Goal: Submit feedback/report problem

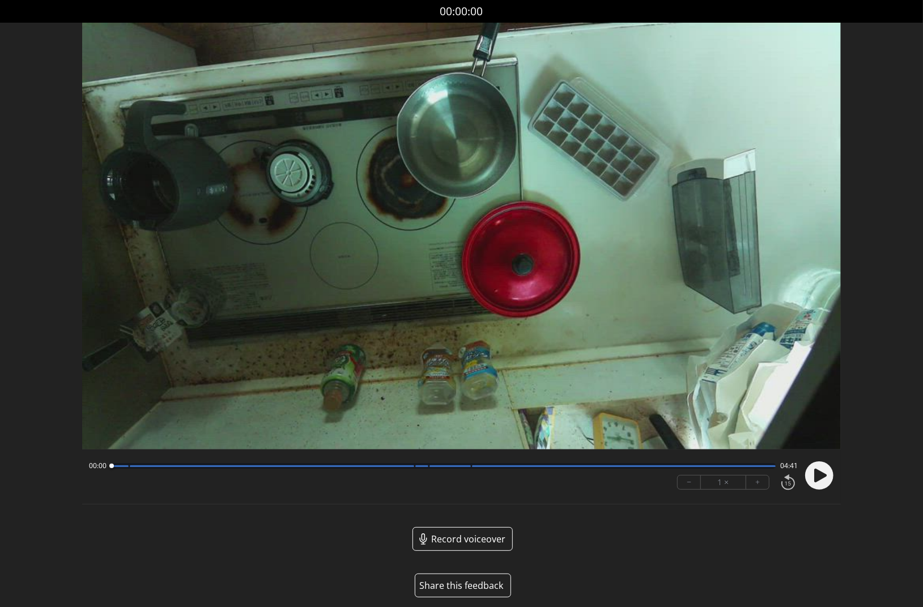
click at [813, 480] on circle at bounding box center [819, 475] width 28 height 28
click at [822, 472] on icon at bounding box center [822, 475] width 3 height 12
click at [488, 584] on button "Share this feedback" at bounding box center [463, 585] width 96 height 24
